Goal: Information Seeking & Learning: Learn about a topic

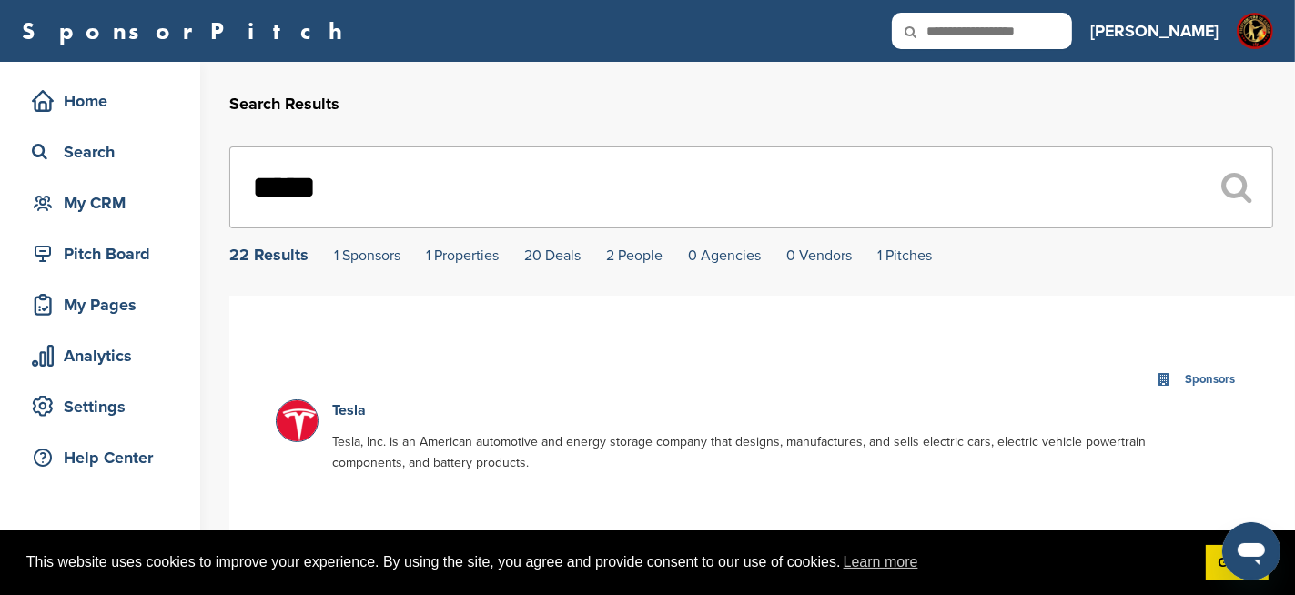
click at [1166, 379] on icon at bounding box center [1164, 380] width 14 height 14
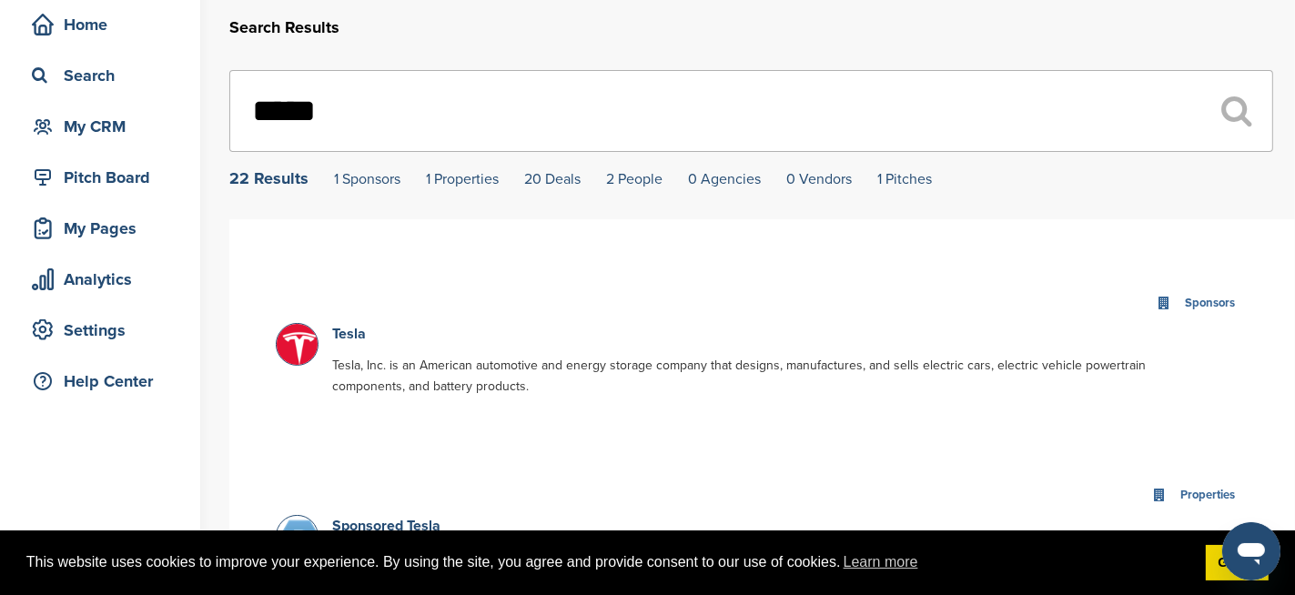
scroll to position [139, 0]
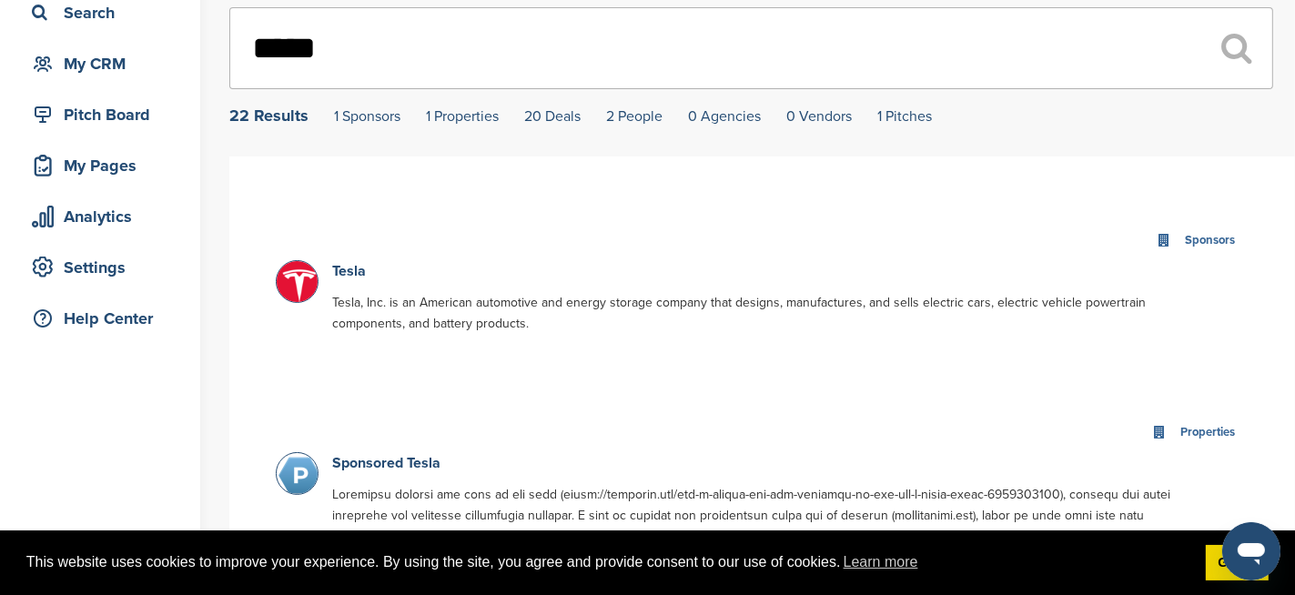
click at [305, 288] on img at bounding box center [299, 293] width 45 height 65
click at [358, 273] on link "Tesla" at bounding box center [349, 271] width 34 height 18
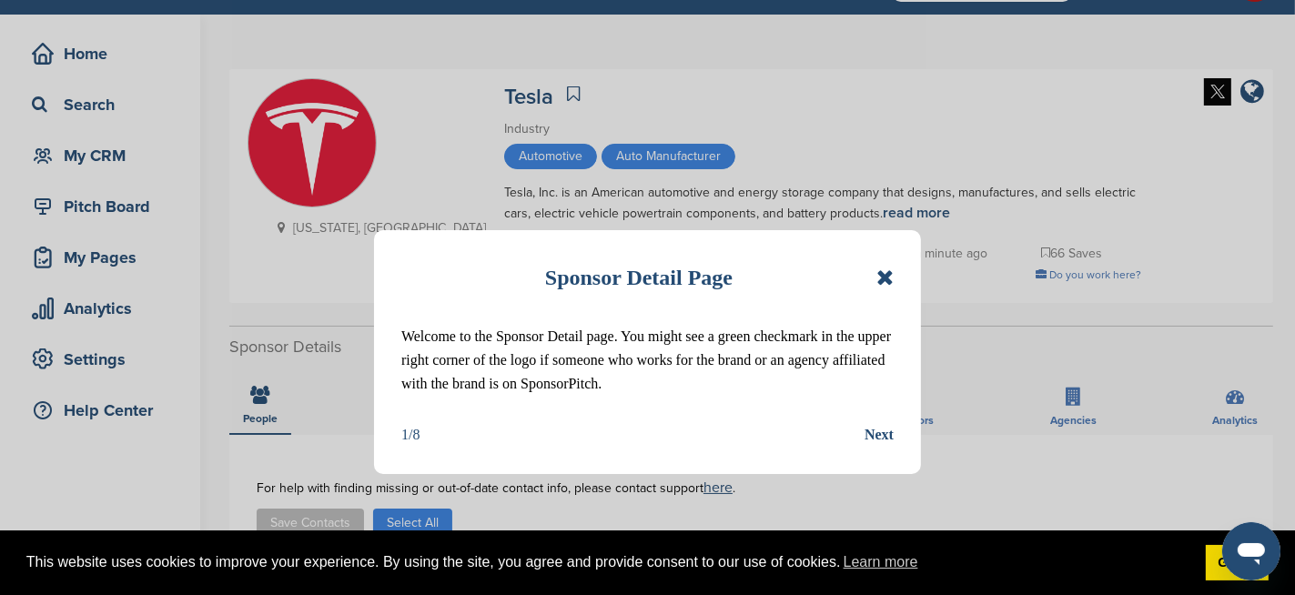
scroll to position [114, 0]
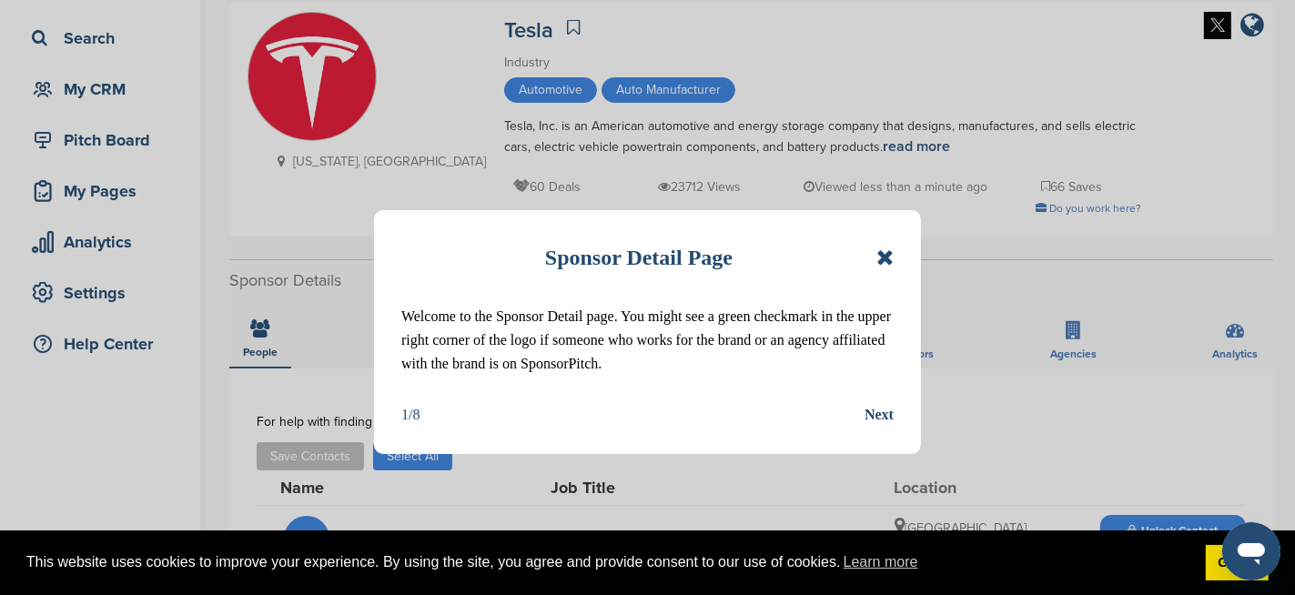
click at [886, 256] on icon at bounding box center [884, 258] width 17 height 22
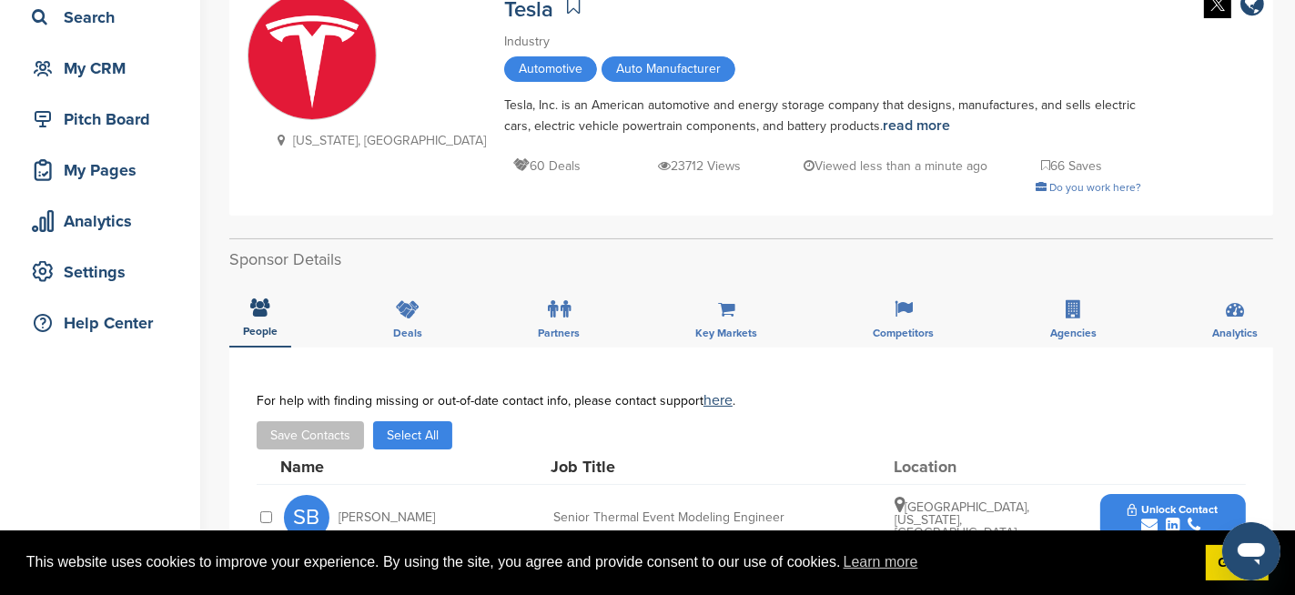
scroll to position [0, 0]
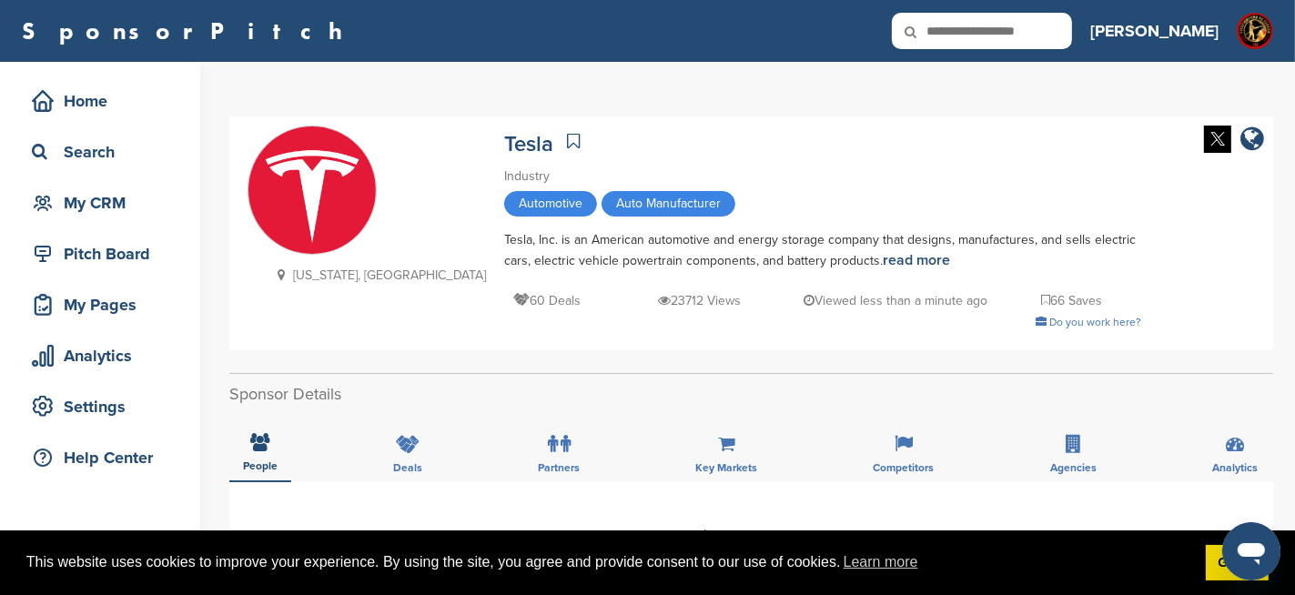
click at [513, 299] on p "60 Deals" at bounding box center [546, 300] width 67 height 23
click at [504, 209] on span "Automotive" at bounding box center [550, 203] width 93 height 25
click at [108, 153] on div "Search" at bounding box center [104, 152] width 155 height 33
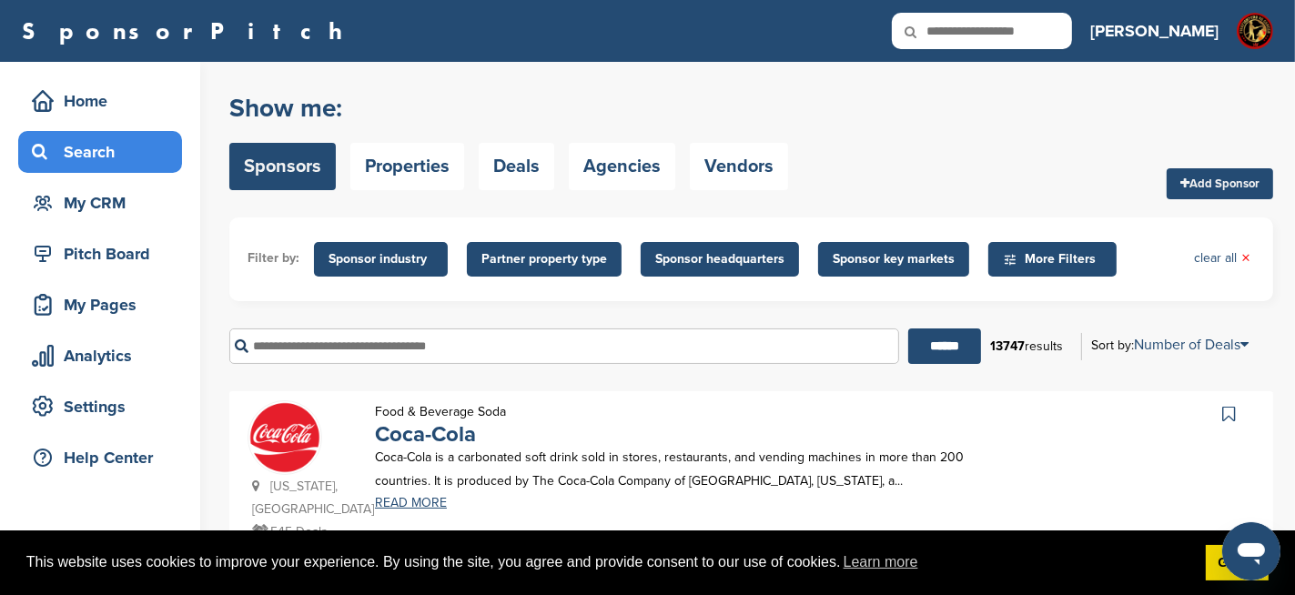
click at [953, 28] on icon at bounding box center [923, 32] width 62 height 38
click at [953, 34] on icon at bounding box center [923, 32] width 62 height 38
click at [953, 30] on icon at bounding box center [923, 32] width 62 height 38
click at [953, 27] on icon at bounding box center [923, 32] width 62 height 38
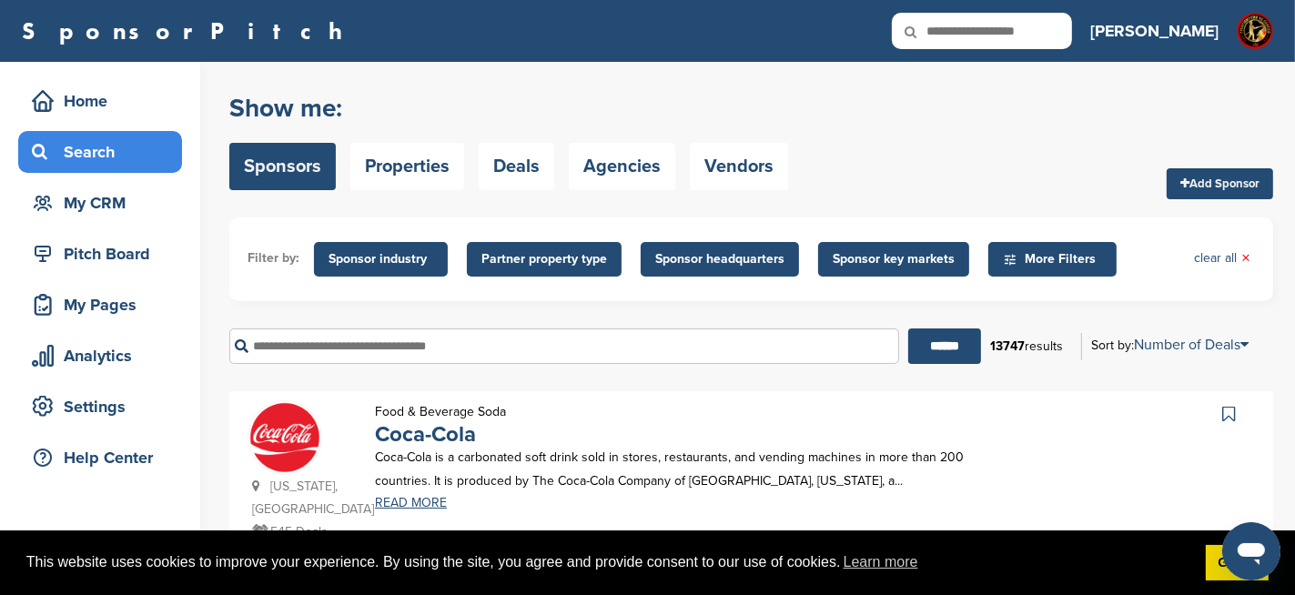
click at [953, 34] on icon at bounding box center [923, 32] width 62 height 38
click at [953, 30] on icon at bounding box center [923, 32] width 62 height 38
